Goal: Task Accomplishment & Management: Manage account settings

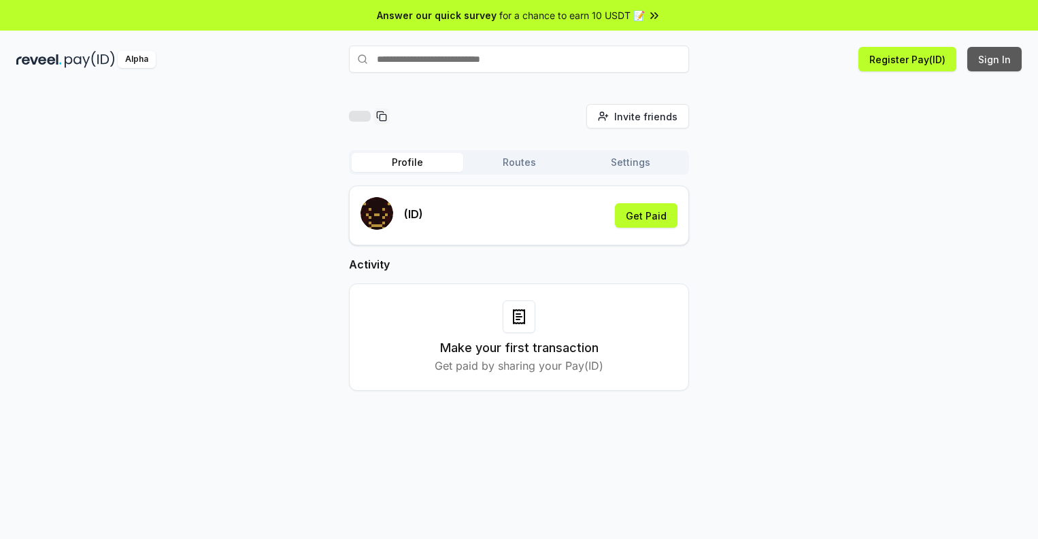
click at [995, 59] on button "Sign In" at bounding box center [994, 59] width 54 height 24
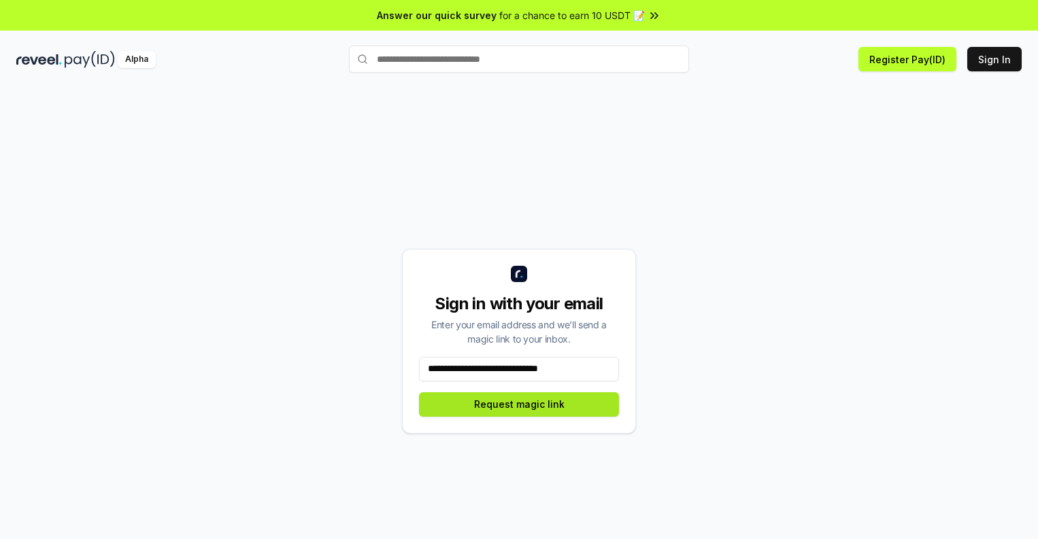
type input "**********"
click at [519, 404] on button "Request magic link" at bounding box center [519, 404] width 200 height 24
